Goal: Find specific page/section

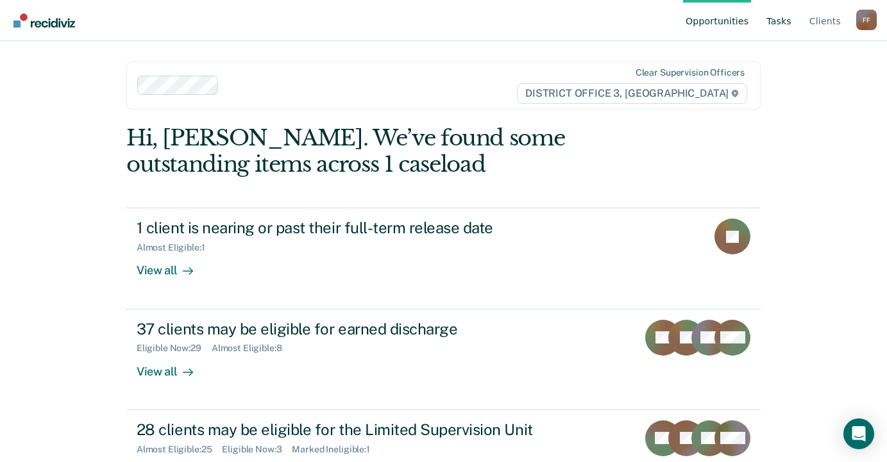
click at [778, 19] on link "Tasks" at bounding box center [778, 20] width 30 height 41
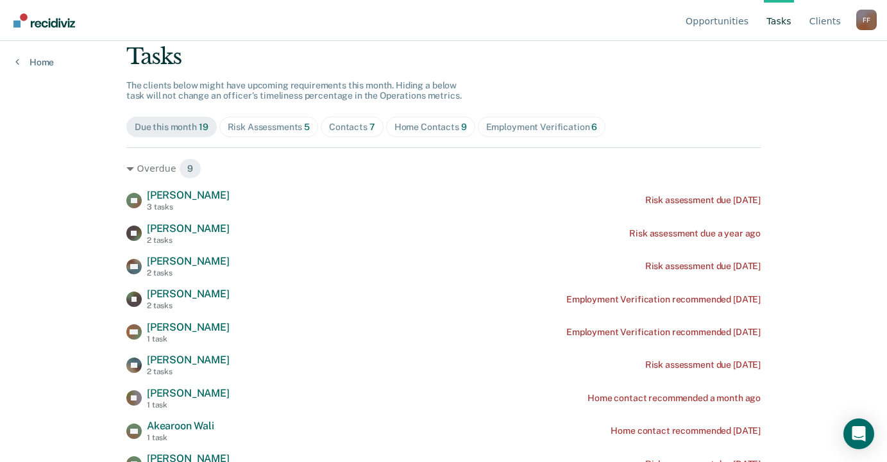
scroll to position [146, 0]
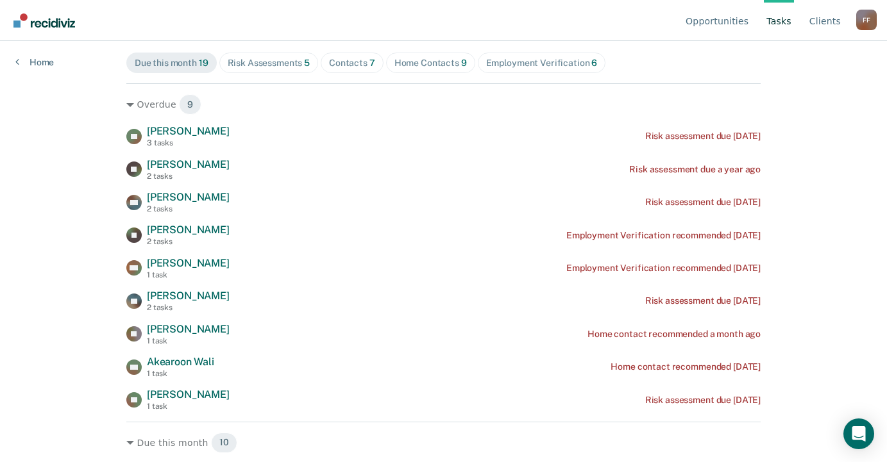
click at [250, 65] on div "Risk Assessments 5" at bounding box center [269, 63] width 83 height 11
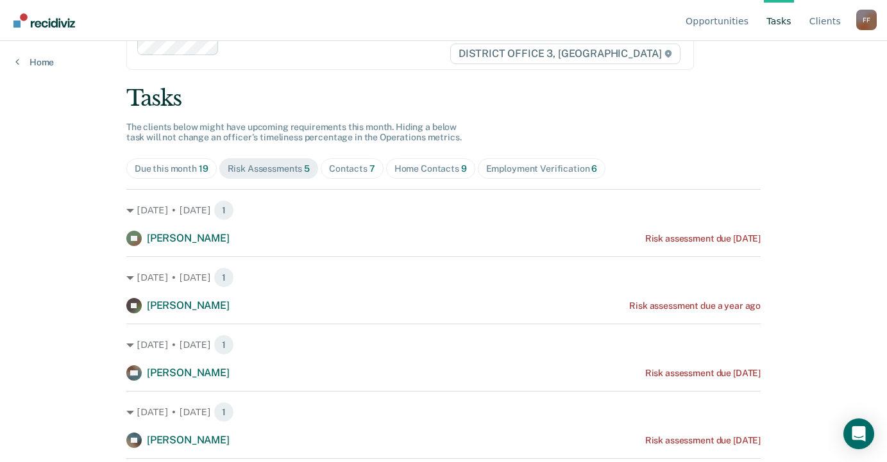
scroll to position [93, 0]
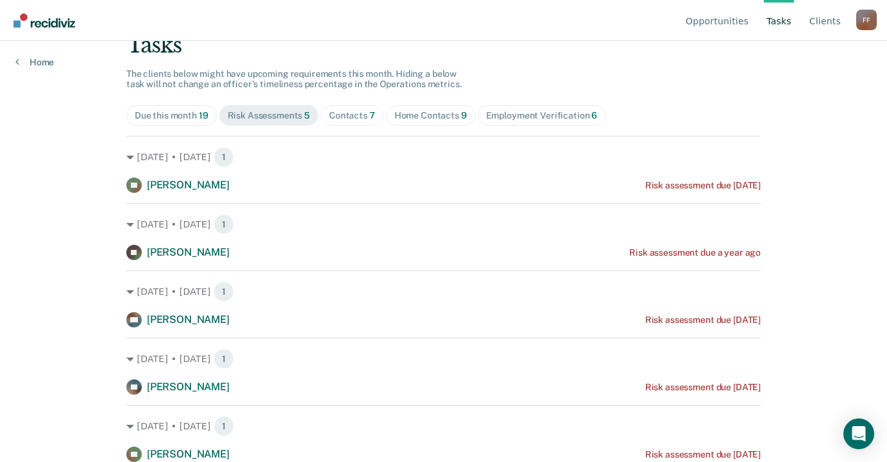
click at [340, 114] on div "Contacts 7" at bounding box center [352, 115] width 46 height 11
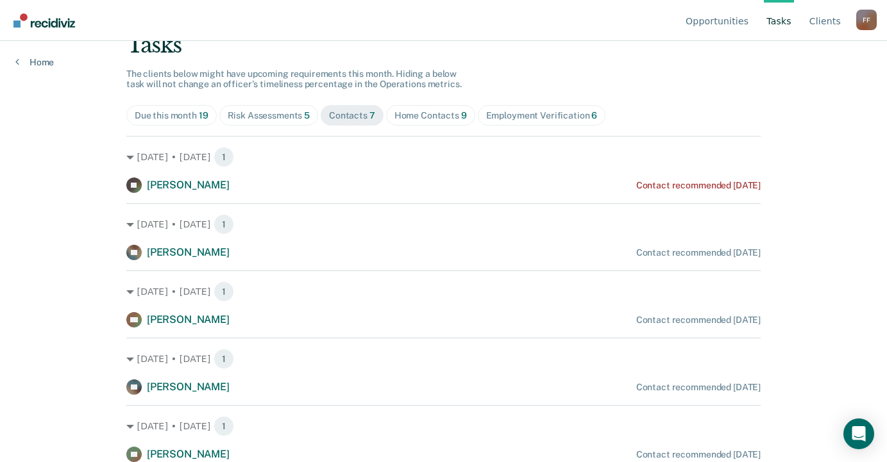
click at [60, 130] on div "Opportunities Tasks Client s [PERSON_NAME] Profile How it works Log Out Home Cl…" at bounding box center [443, 138] width 887 height 462
